Goal: Obtain resource: Obtain resource

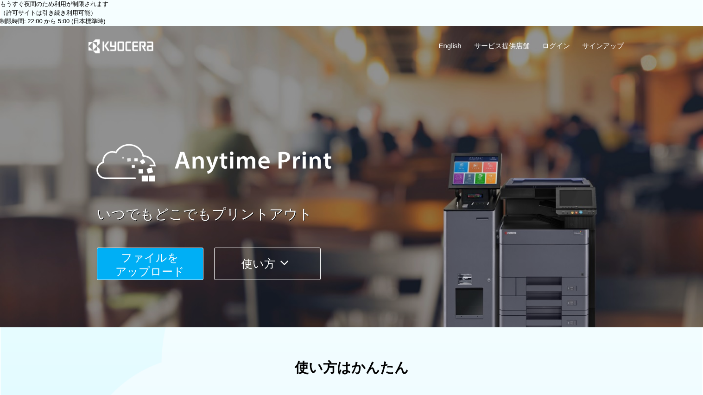
click at [185, 247] on button "ファイルを ​​アップロード" at bounding box center [150, 263] width 107 height 32
click at [157, 251] on span "ファイルを ​​アップロード" at bounding box center [149, 264] width 69 height 26
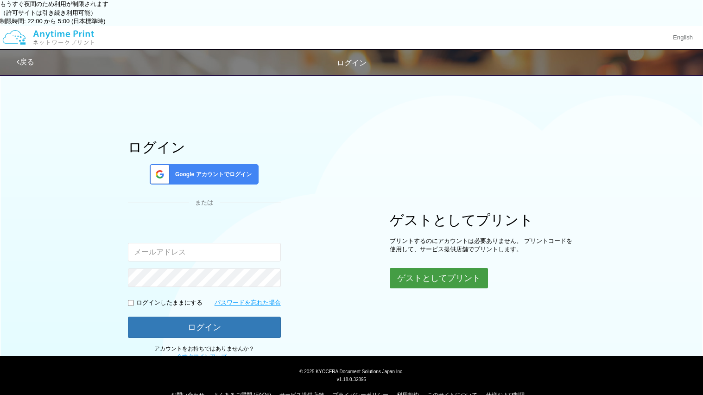
click at [428, 268] on button "ゲストとしてプリント" at bounding box center [439, 278] width 98 height 20
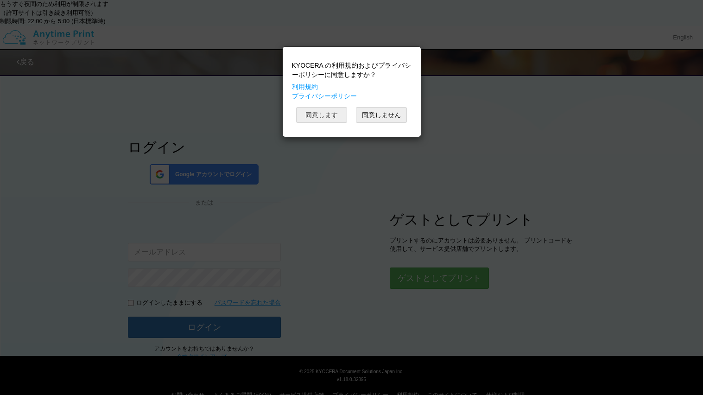
click at [344, 110] on button "同意します" at bounding box center [321, 115] width 51 height 16
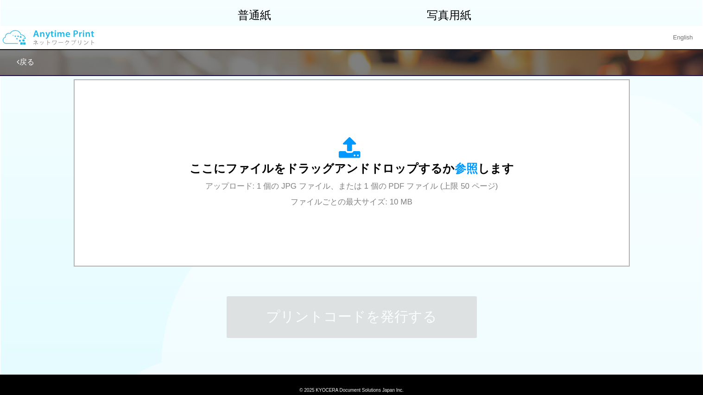
scroll to position [298, 0]
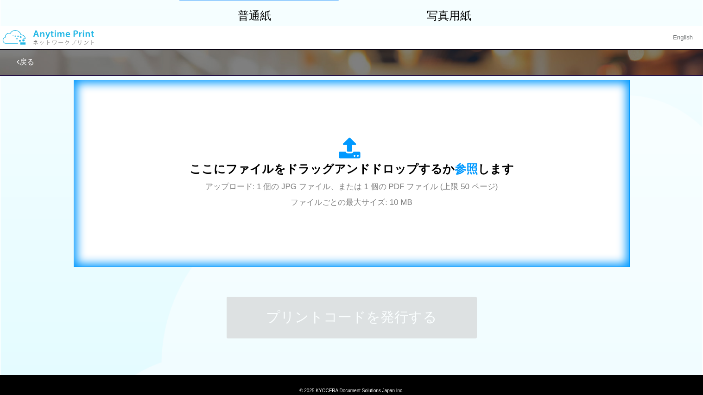
click at [374, 152] on div "ここにファイルをドラッグアンドドロップするか 参照 します アップロード: 1 個の JPG ファイル、または 1 個の PDF ファイル (上限 50 ペー…" at bounding box center [352, 173] width 324 height 72
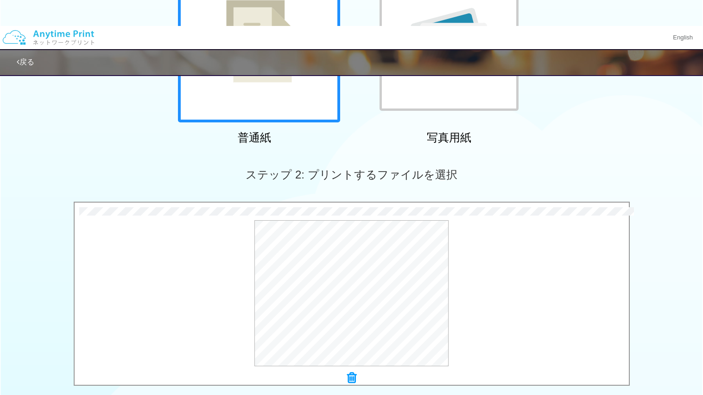
scroll to position [173, 0]
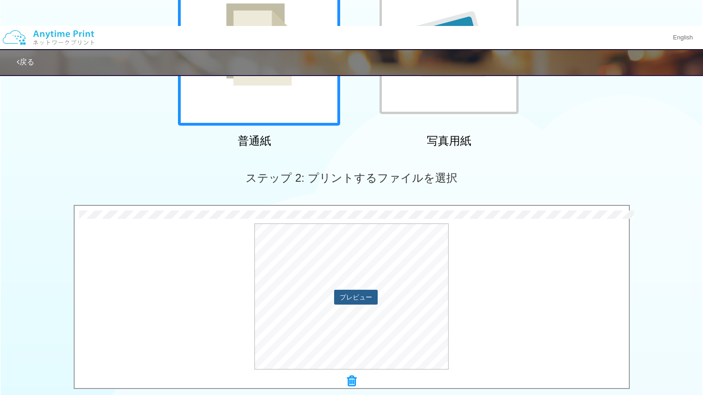
click at [354, 290] on button "プレビュー" at bounding box center [356, 297] width 44 height 15
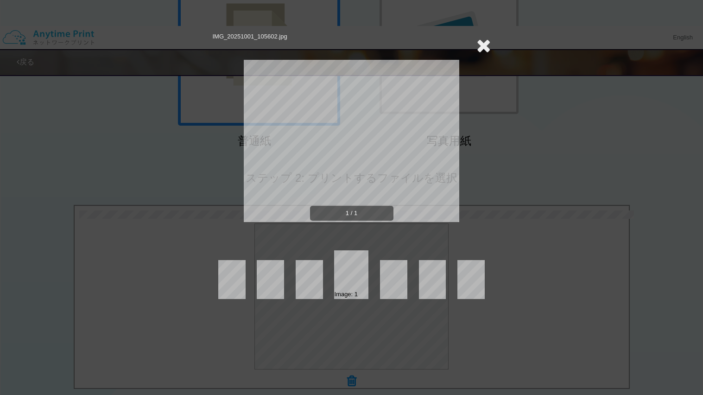
click at [487, 42] on icon at bounding box center [483, 45] width 14 height 19
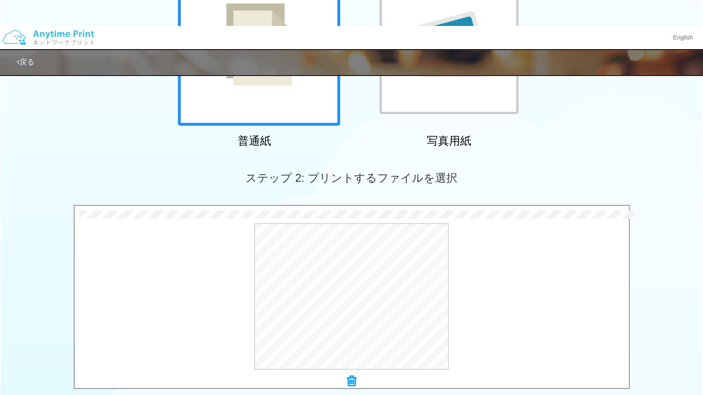
scroll to position [309, 0]
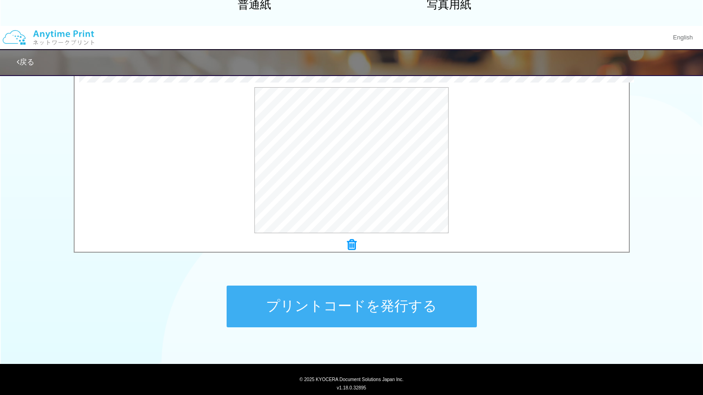
click at [359, 285] on button "プリントコードを発行する" at bounding box center [352, 306] width 250 height 42
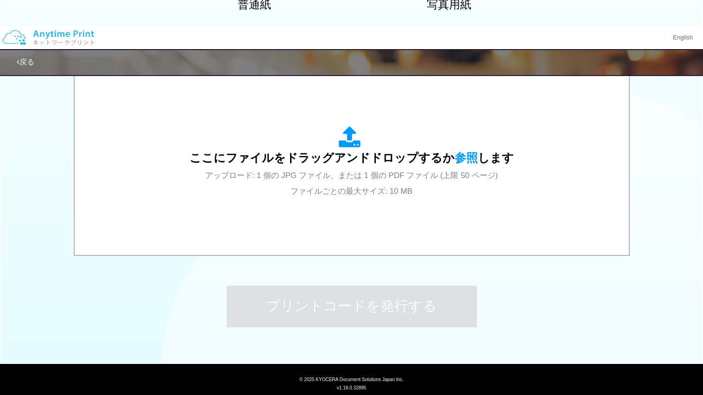
scroll to position [0, 0]
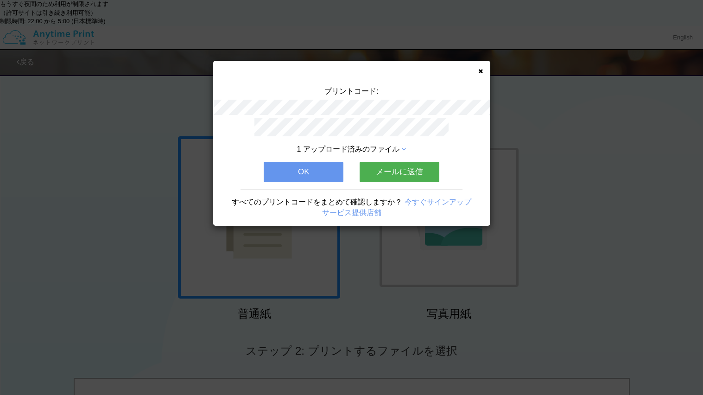
click at [476, 70] on div "プリントコード: 1 アップロード済みのファイル OK メールに送信 すべてのプリントコードをまとめて確認しますか？ 今すぐサインアップ サービス提供店舗" at bounding box center [351, 143] width 277 height 165
click at [487, 69] on div "プリントコード: 1 アップロード済みのファイル OK メールに送信 すべてのプリントコードをまとめて確認しますか？ 今すぐサインアップ サービス提供店舗" at bounding box center [351, 143] width 277 height 165
click at [478, 73] on icon at bounding box center [480, 71] width 5 height 6
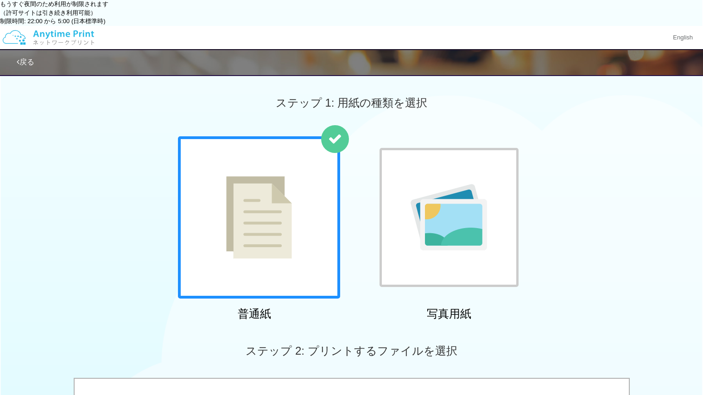
click at [388, 148] on div at bounding box center [449, 217] width 139 height 139
click at [52, 21] on img at bounding box center [48, 37] width 99 height 32
